Goal: Task Accomplishment & Management: Manage account settings

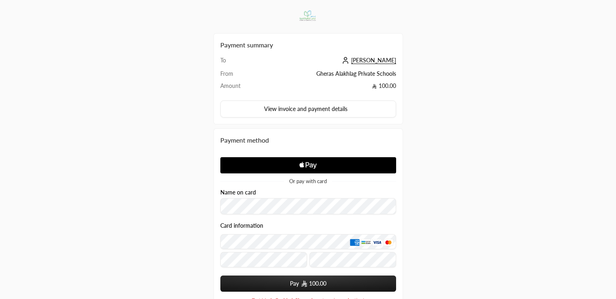
click at [377, 60] on span "محمد رشاد" at bounding box center [373, 60] width 45 height 7
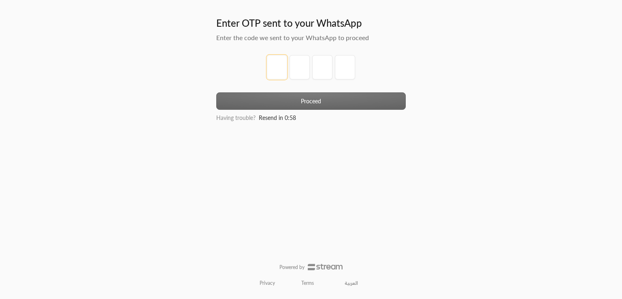
click at [267, 75] on input "tel" at bounding box center [277, 67] width 20 height 24
type input "1"
type input "2"
type input "3"
type input "4"
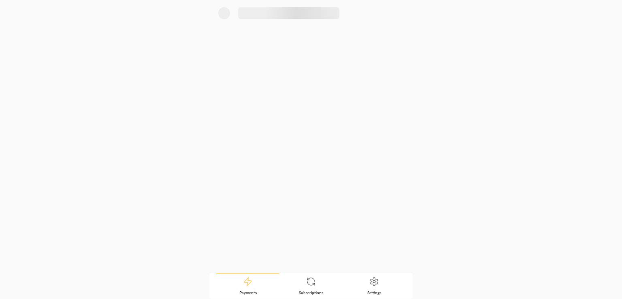
click at [315, 102] on div at bounding box center [311, 136] width 202 height 272
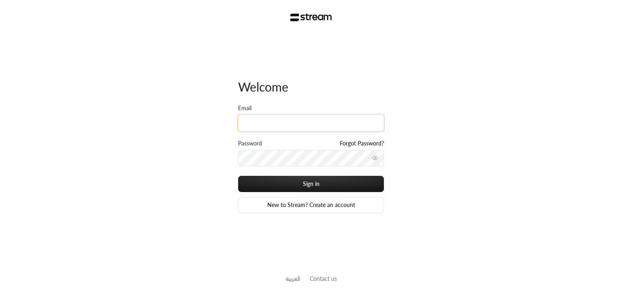
click at [281, 125] on input "Email" at bounding box center [311, 123] width 146 height 17
type input "[PERSON_NAME][EMAIL_ADDRESS][DOMAIN_NAME]"
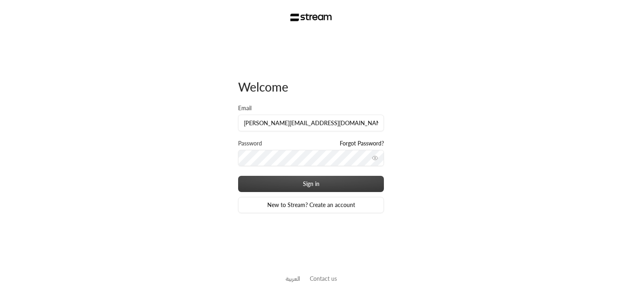
click at [312, 180] on button "Sign in" at bounding box center [311, 184] width 146 height 16
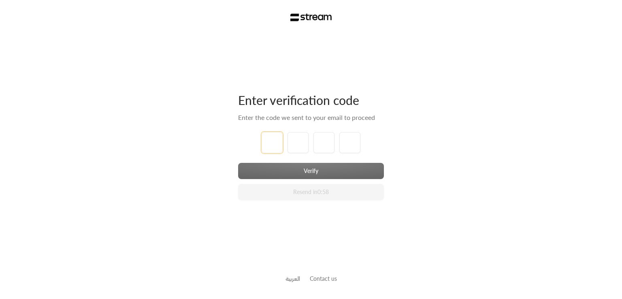
type input "1"
type input "2"
type input "3"
type input "4"
